Goal: Find specific page/section: Find specific page/section

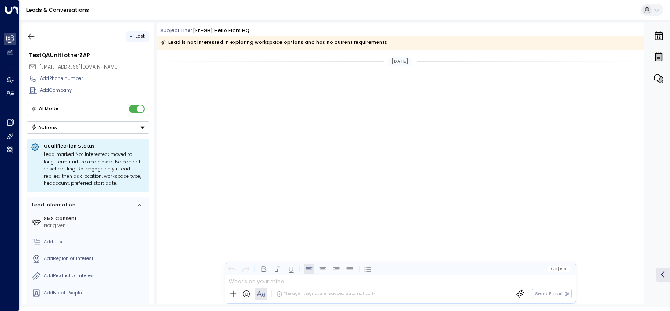
scroll to position [936, 0]
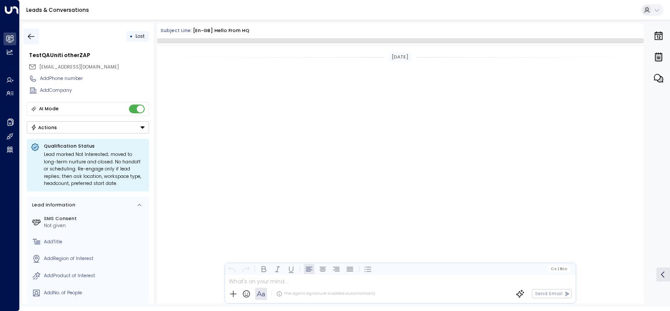
scroll to position [903, 0]
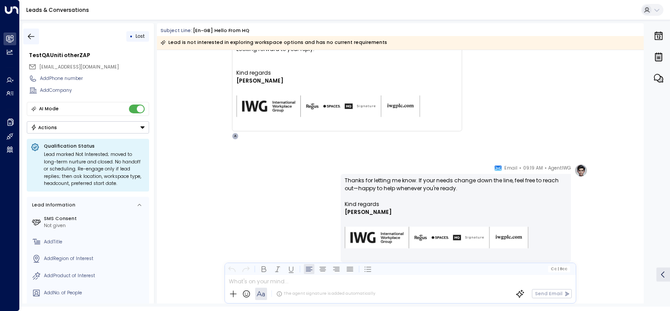
click at [29, 39] on icon "button" at bounding box center [31, 36] width 9 height 9
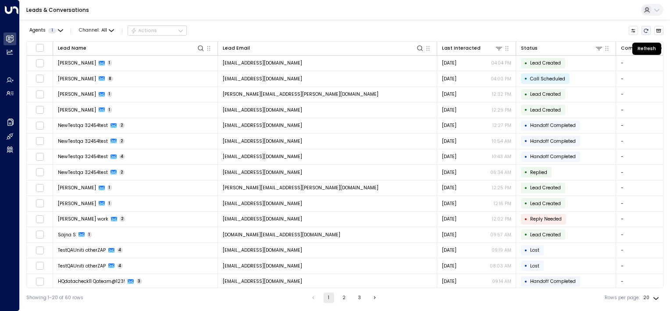
click at [643, 29] on icon "Refresh" at bounding box center [645, 30] width 5 height 5
click at [646, 31] on icon "Refresh" at bounding box center [645, 30] width 5 height 5
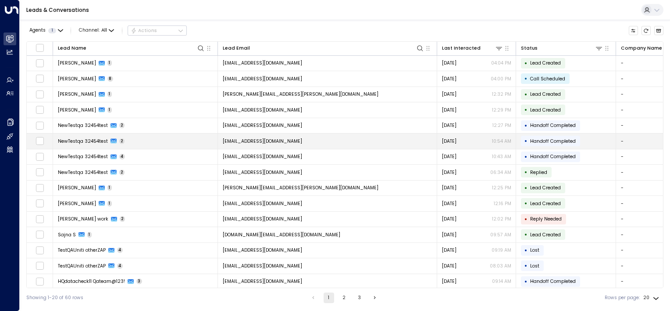
click at [645, 27] on button "Refresh" at bounding box center [647, 31] width 10 height 10
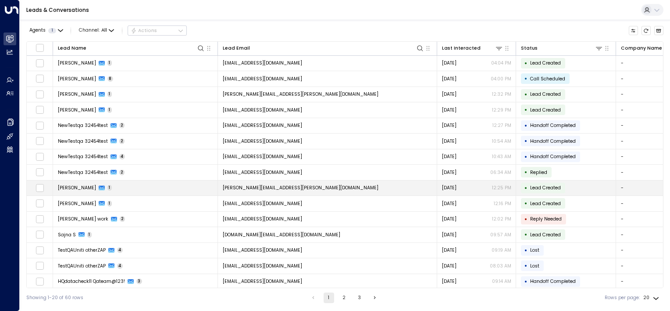
click at [646, 26] on button "Refresh" at bounding box center [647, 31] width 10 height 10
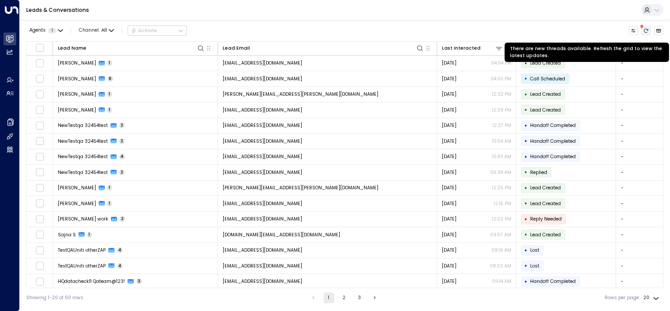
click at [647, 31] on icon "There are new threads available. Refresh the grid to view the latest updates." at bounding box center [645, 30] width 5 height 5
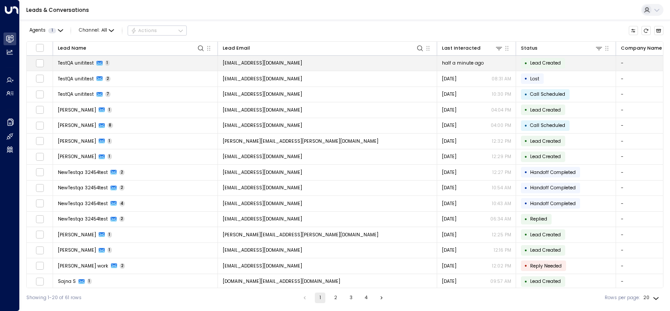
click at [155, 65] on td "TestQA unititest 1" at bounding box center [135, 63] width 165 height 15
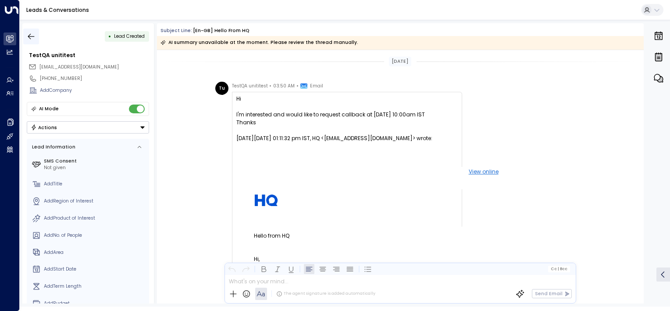
click at [27, 38] on icon "button" at bounding box center [31, 36] width 9 height 9
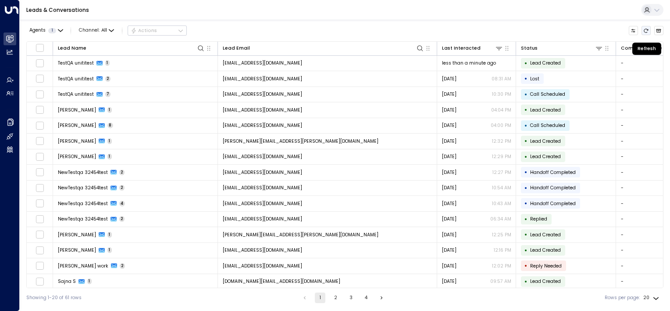
click at [645, 32] on icon "Refresh" at bounding box center [645, 30] width 5 height 5
click at [645, 31] on icon "Refresh" at bounding box center [645, 30] width 5 height 5
click at [646, 28] on icon "Refresh" at bounding box center [645, 30] width 5 height 5
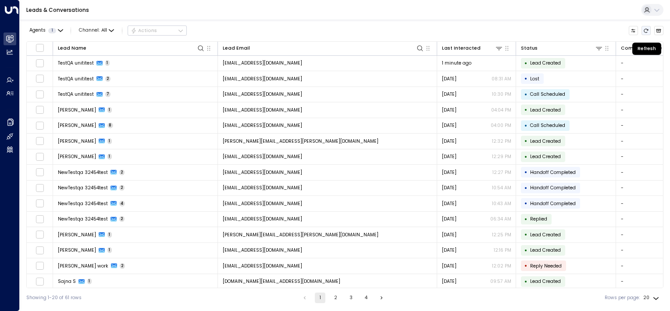
click at [646, 28] on icon "Refresh" at bounding box center [645, 30] width 5 height 5
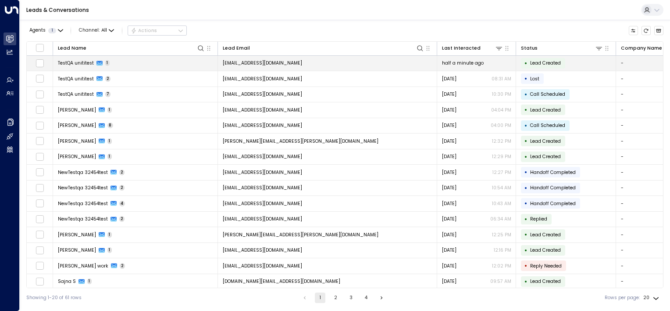
click at [333, 63] on td "[EMAIL_ADDRESS][DOMAIN_NAME]" at bounding box center [327, 63] width 219 height 15
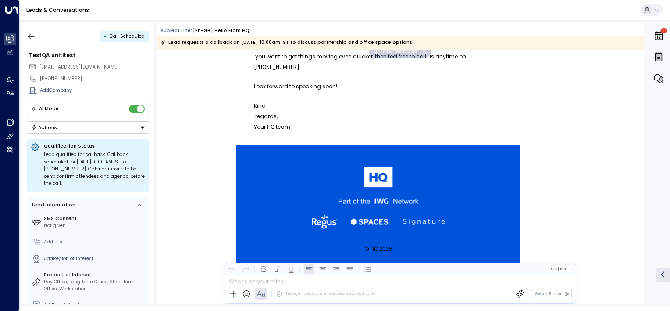
scroll to position [196, 0]
